Goal: Task Accomplishment & Management: Use online tool/utility

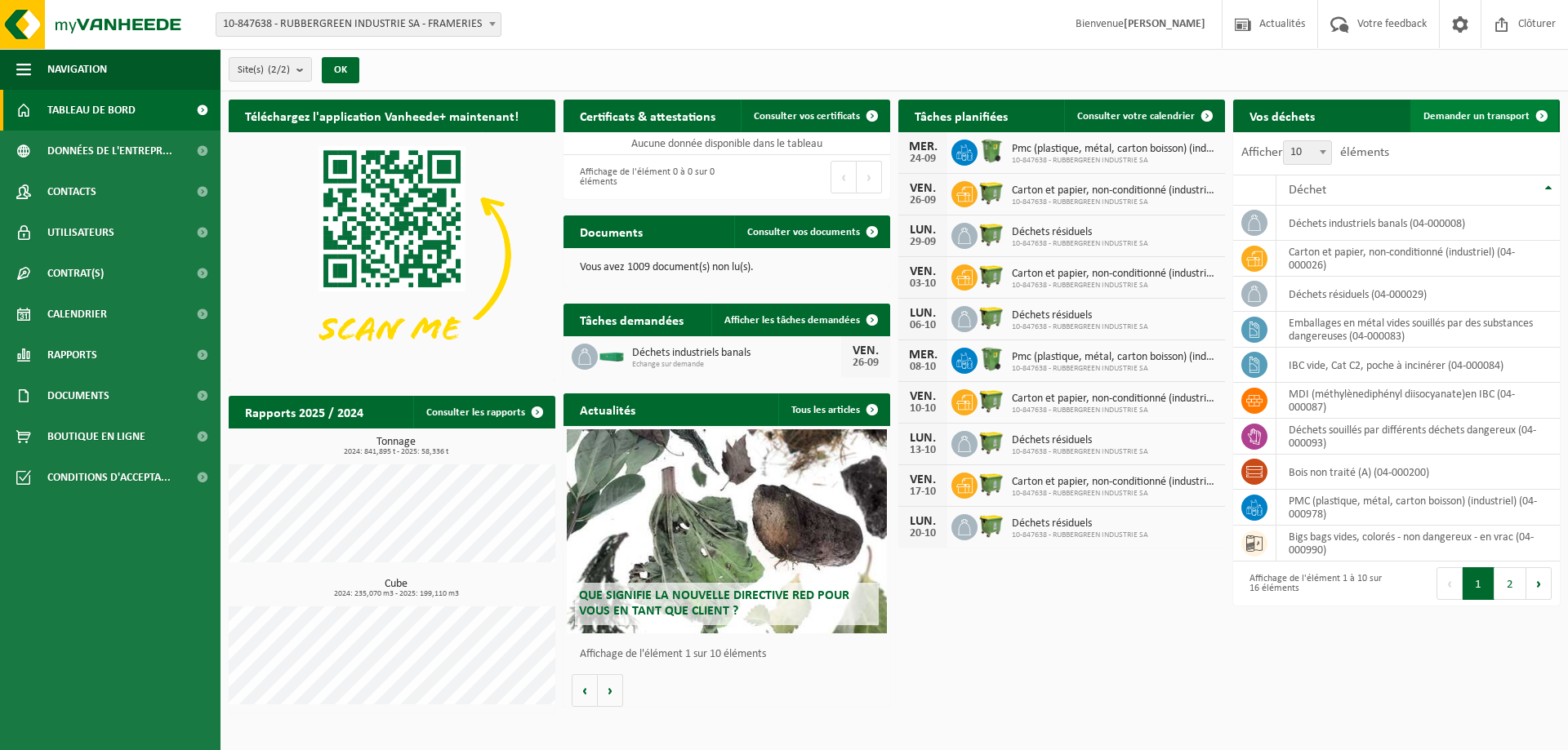
click at [1441, 114] on span "Demander un transport" at bounding box center [1476, 117] width 106 height 11
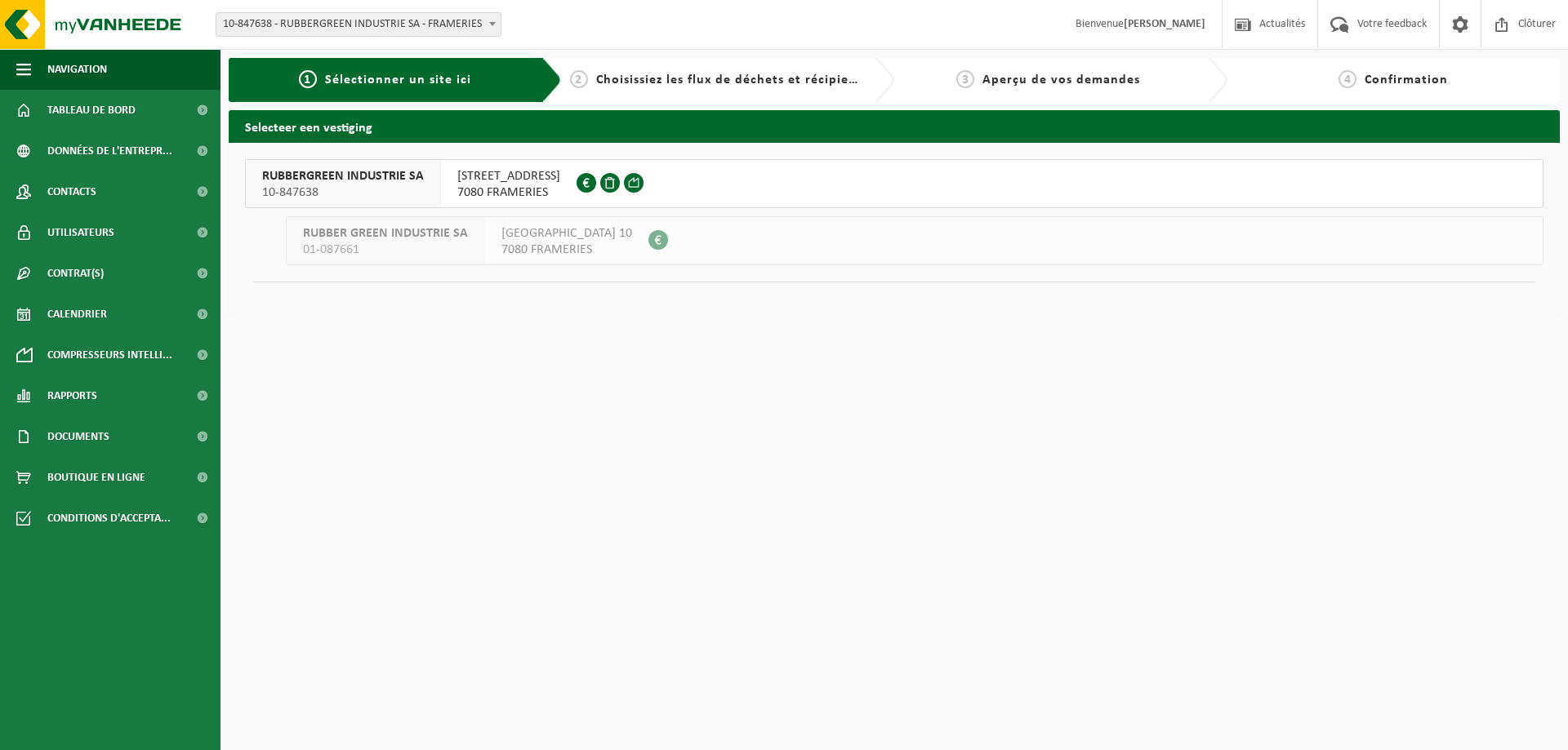
click at [346, 172] on span "RUBBERGREEN INDUSTRIE SA" at bounding box center [342, 176] width 162 height 17
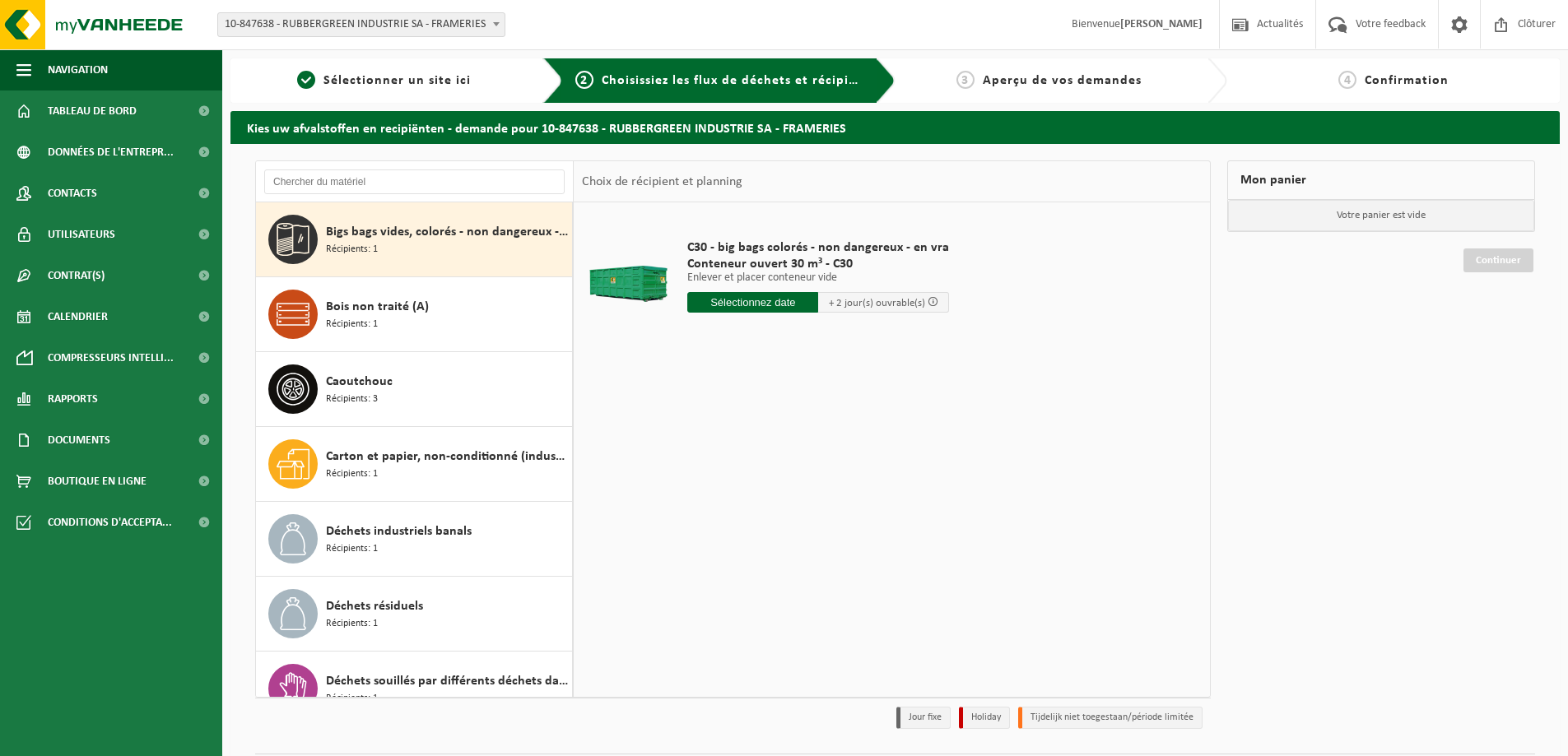
click at [377, 242] on span "Récipients: 1" at bounding box center [352, 249] width 52 height 16
click at [764, 305] on input "text" at bounding box center [753, 303] width 131 height 20
click at [703, 505] on div "29" at bounding box center [703, 501] width 29 height 26
type input "à partir de 2025-09-29"
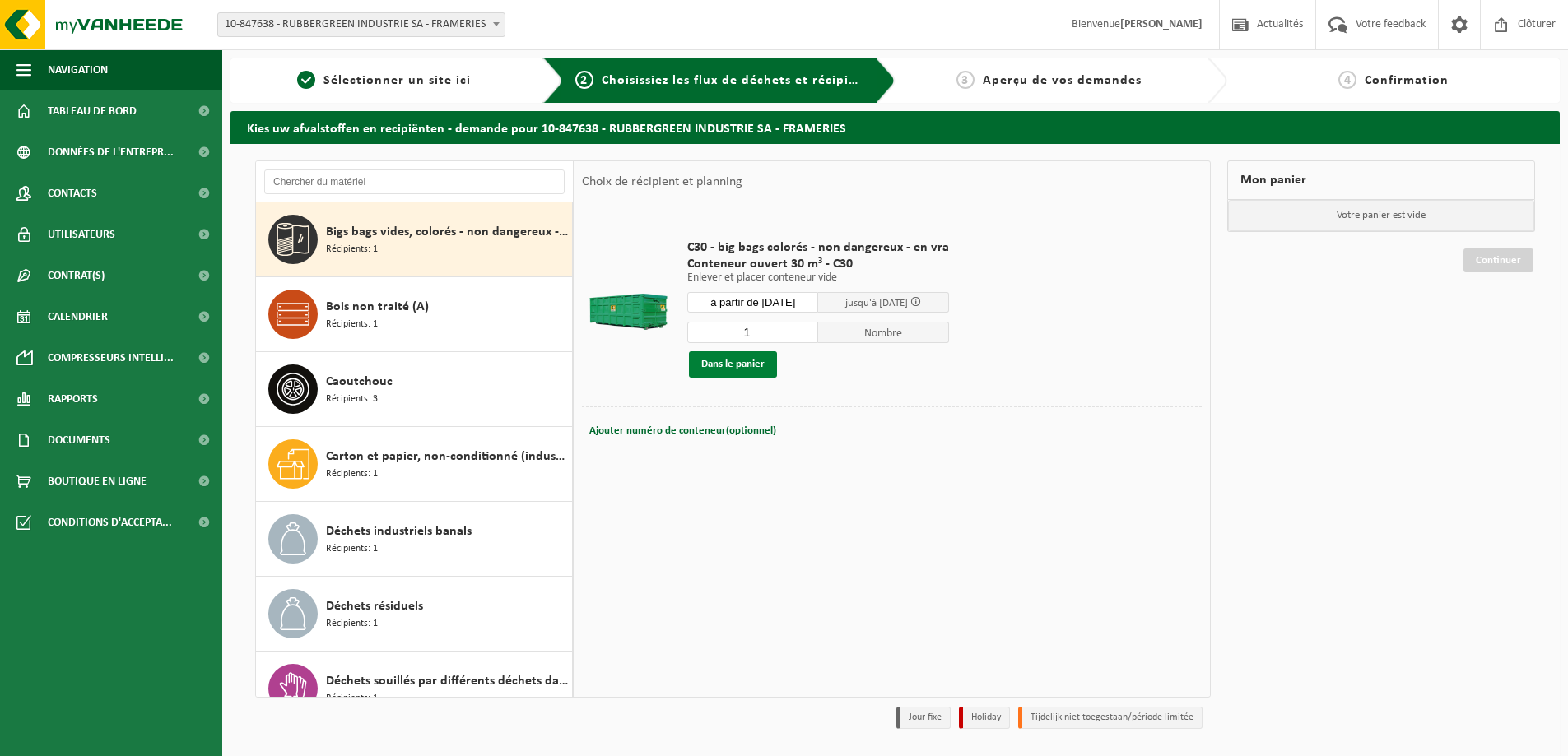
click at [745, 369] on button "Dans le panier" at bounding box center [732, 365] width 88 height 26
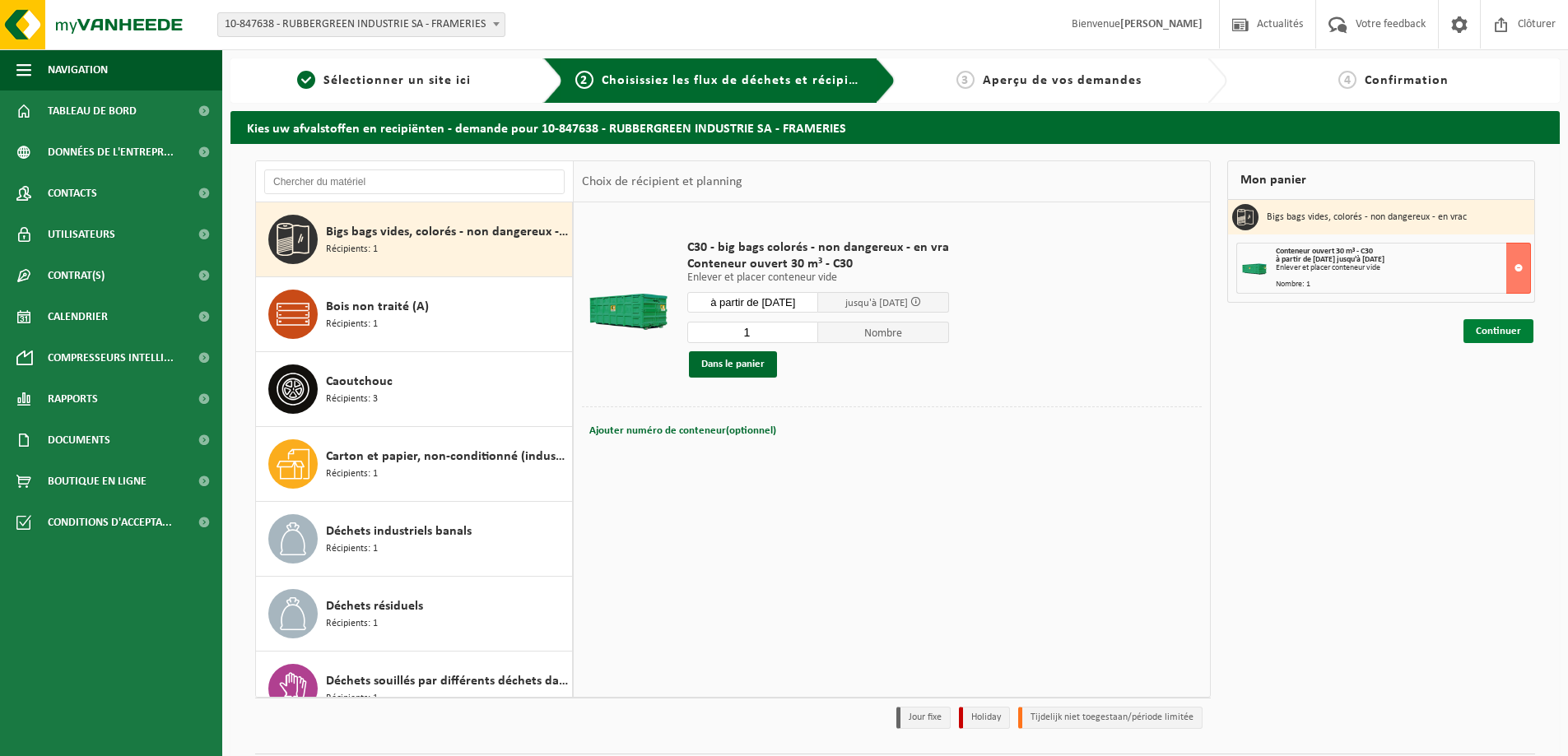
click at [1510, 331] on link "Continuer" at bounding box center [1499, 331] width 70 height 24
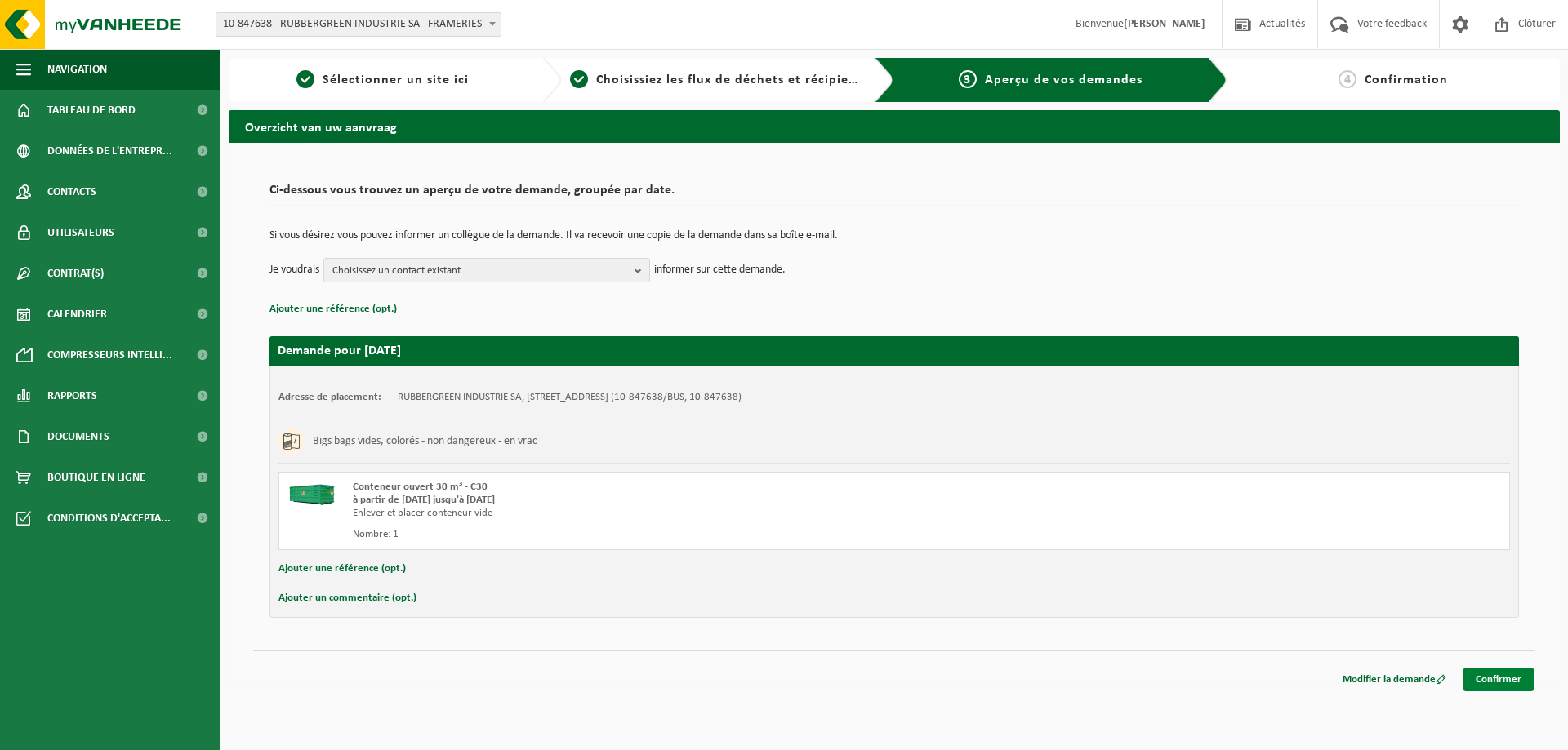
click at [1495, 677] on link "Confirmer" at bounding box center [1498, 680] width 70 height 24
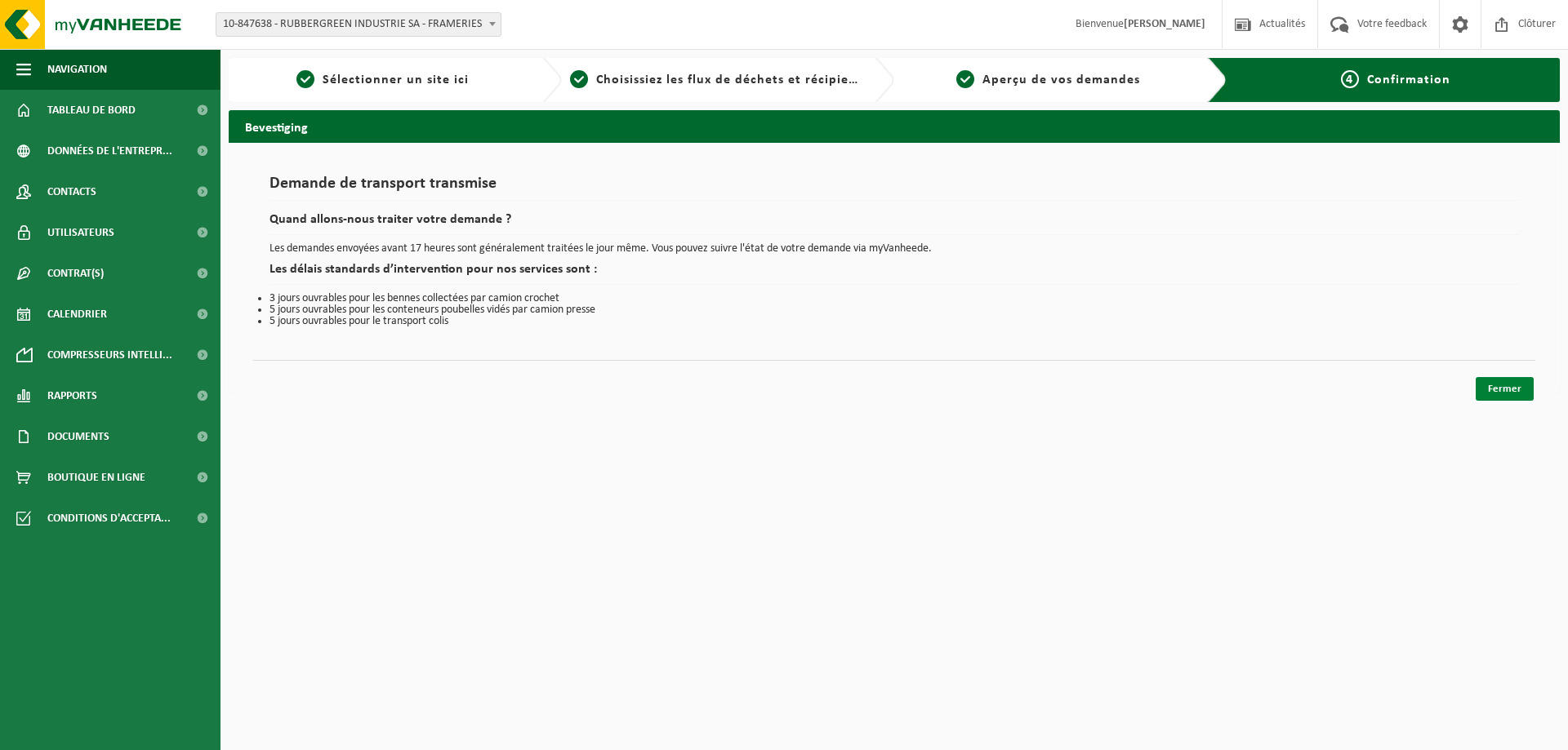
click at [1491, 386] on link "Fermer" at bounding box center [1504, 389] width 58 height 24
